Goal: Information Seeking & Learning: Check status

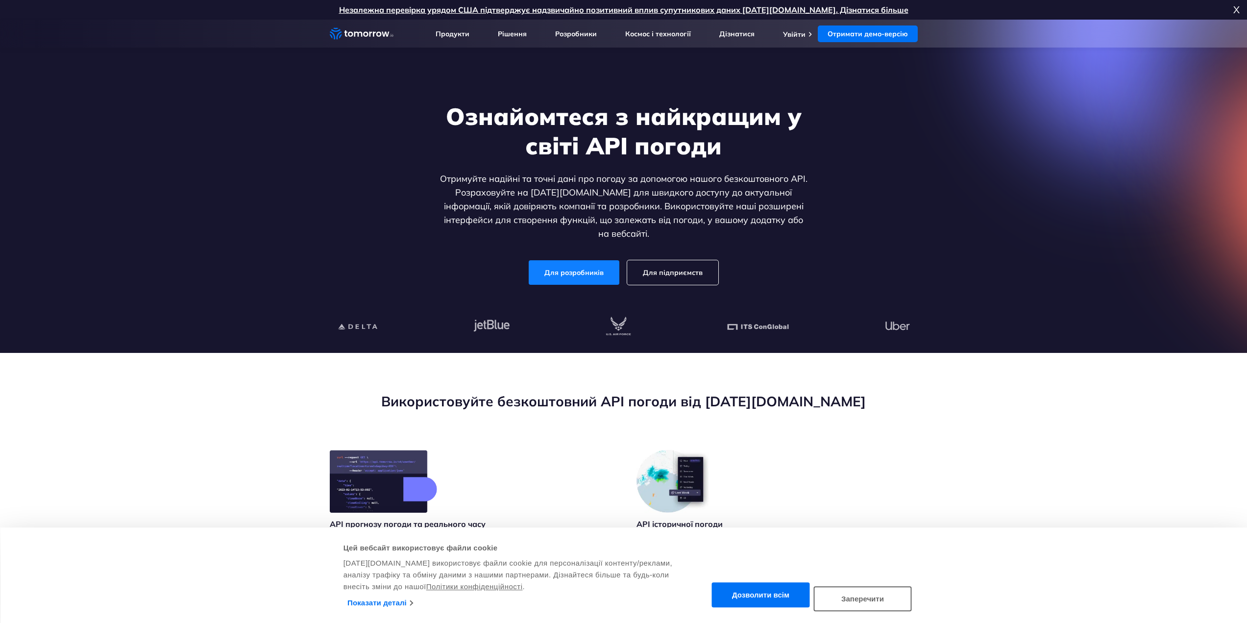
click at [586, 268] on font "Для розробників" at bounding box center [573, 272] width 59 height 9
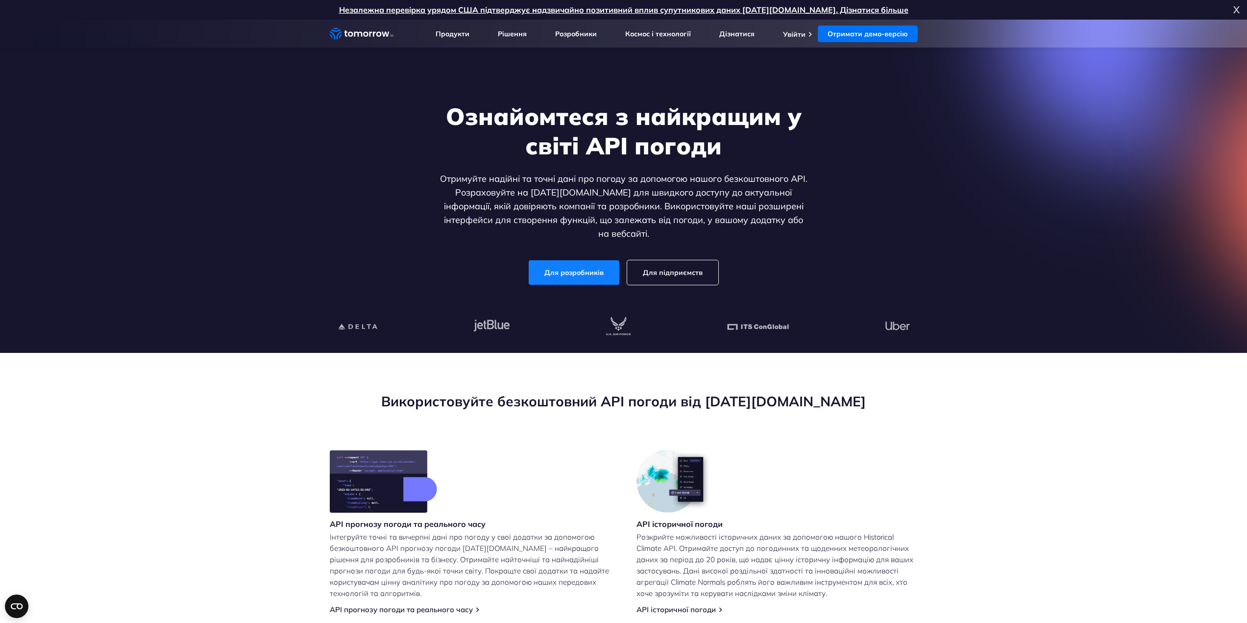
click at [586, 268] on font "Для розробників" at bounding box center [573, 272] width 59 height 9
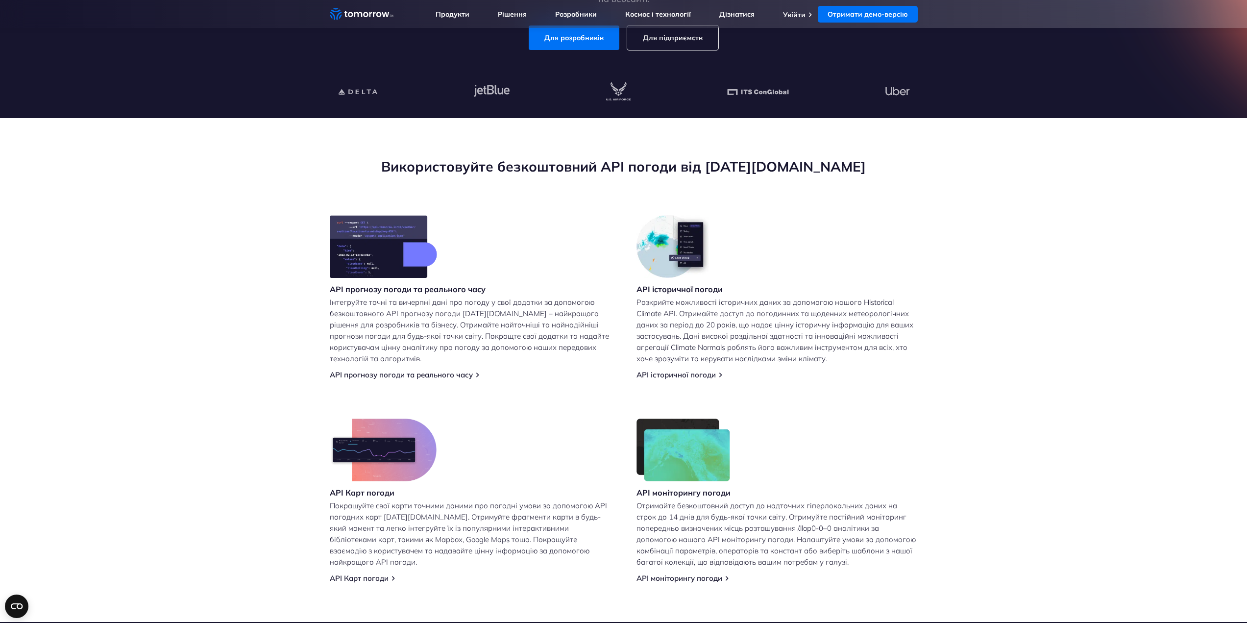
scroll to position [245, 0]
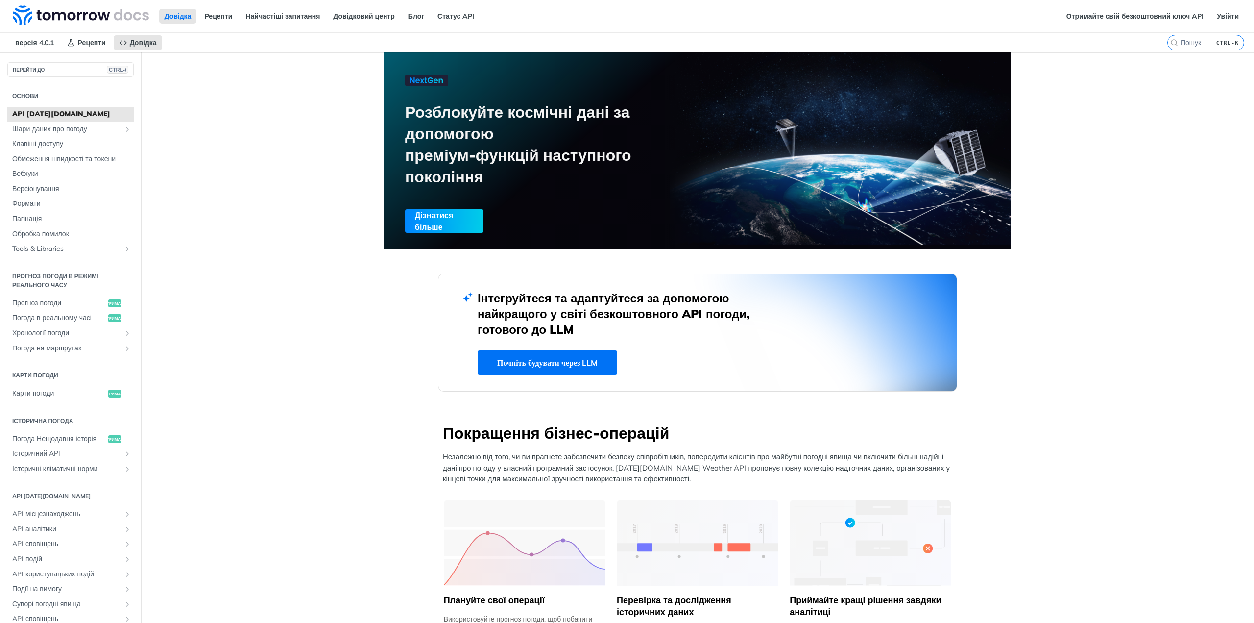
click at [22, 117] on font "API [DATE][DOMAIN_NAME]" at bounding box center [61, 113] width 98 height 9
click at [463, 16] on font "Статус API" at bounding box center [455, 16] width 37 height 9
